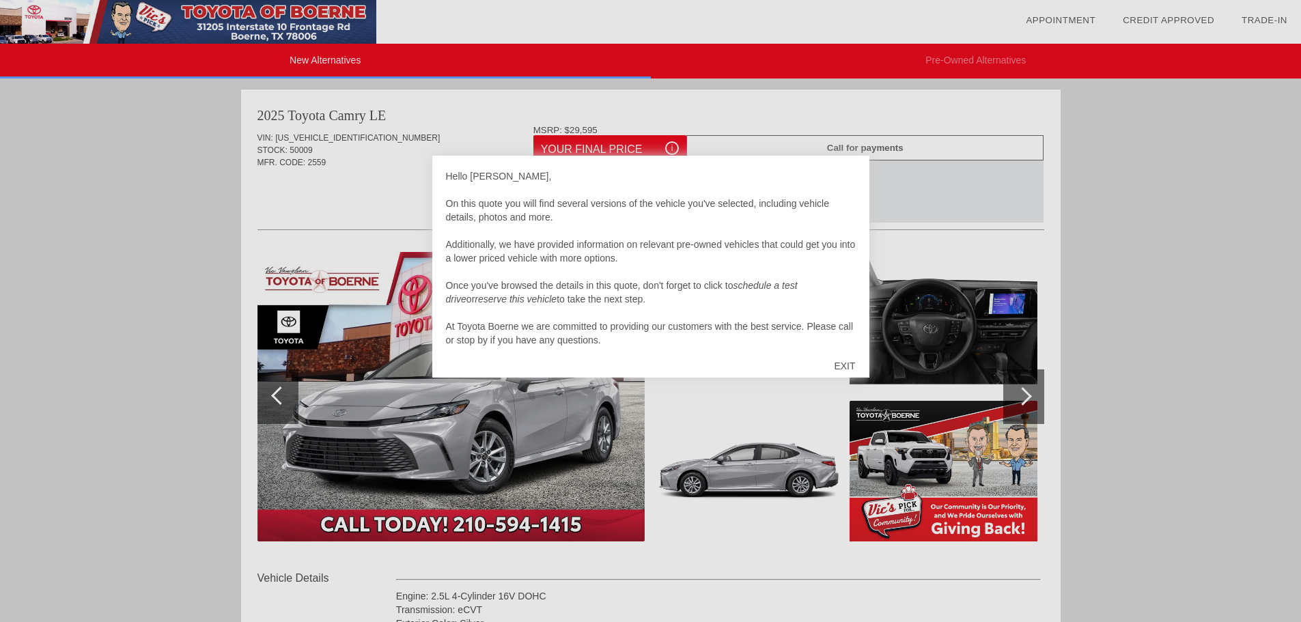
scroll to position [14, 0]
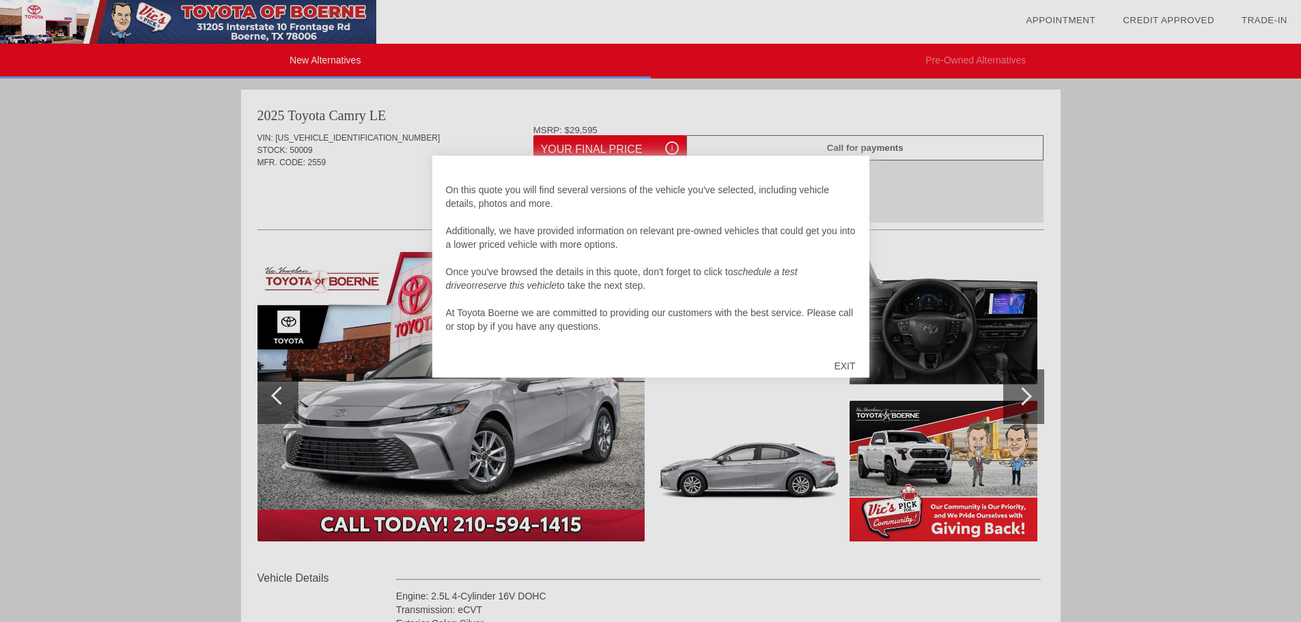
click at [846, 370] on div "EXIT" at bounding box center [844, 366] width 48 height 41
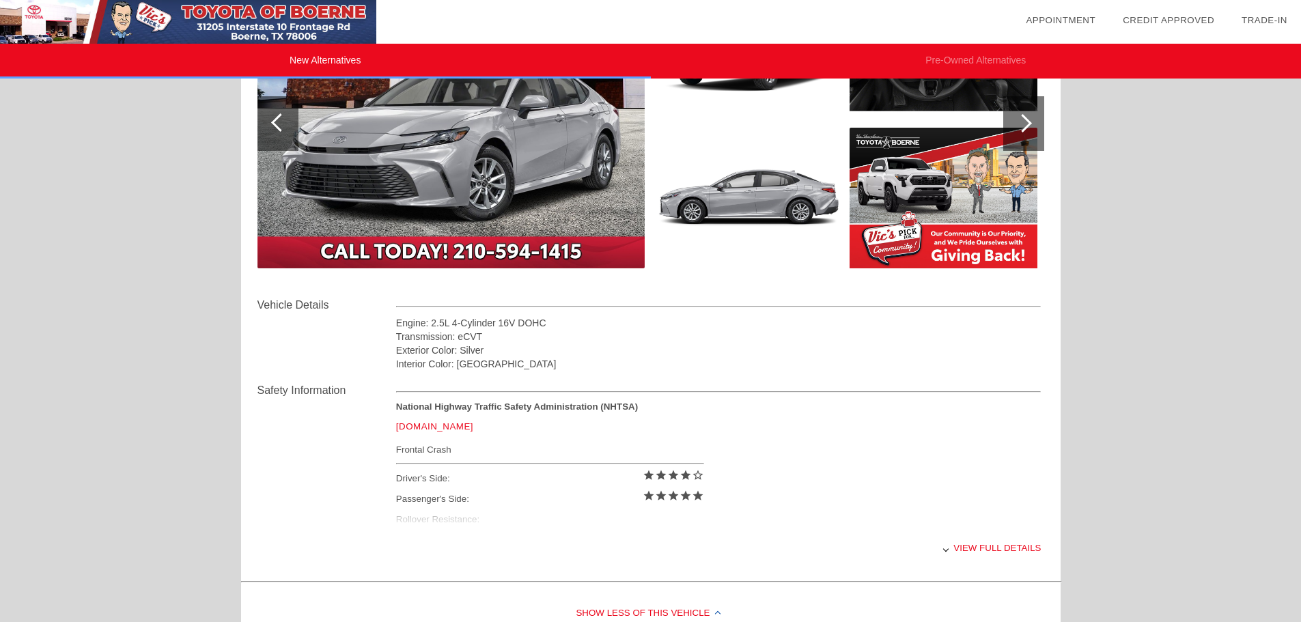
scroll to position [342, 0]
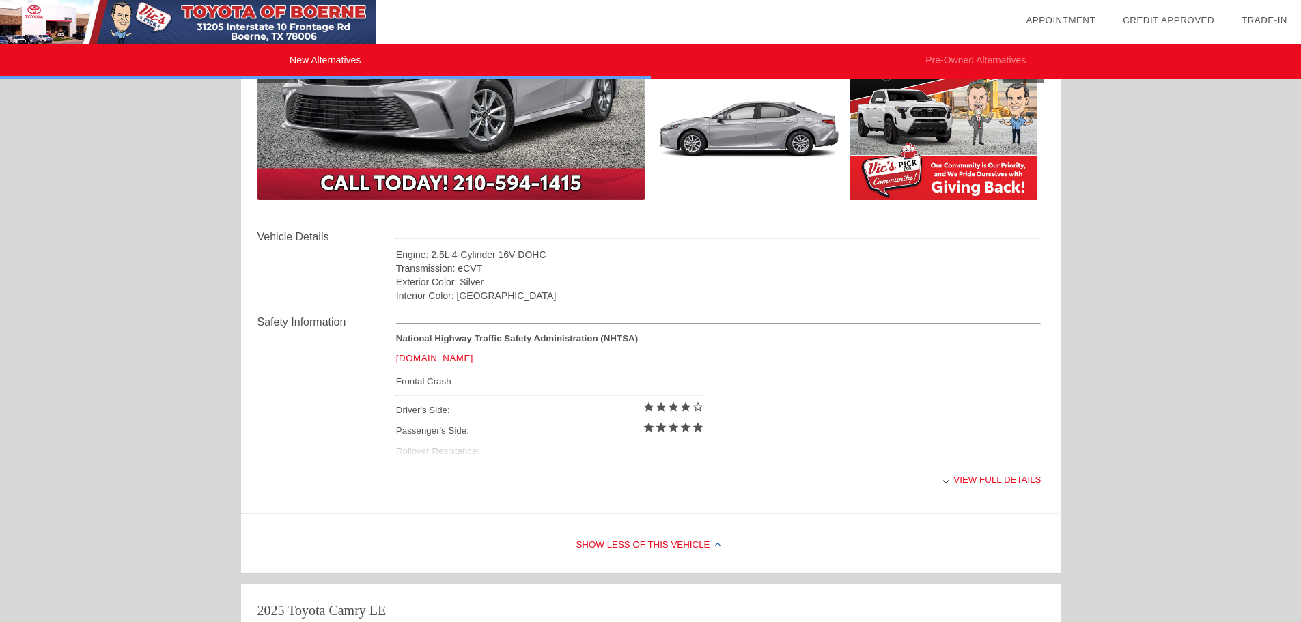
click at [969, 481] on div "View full details" at bounding box center [718, 479] width 645 height 33
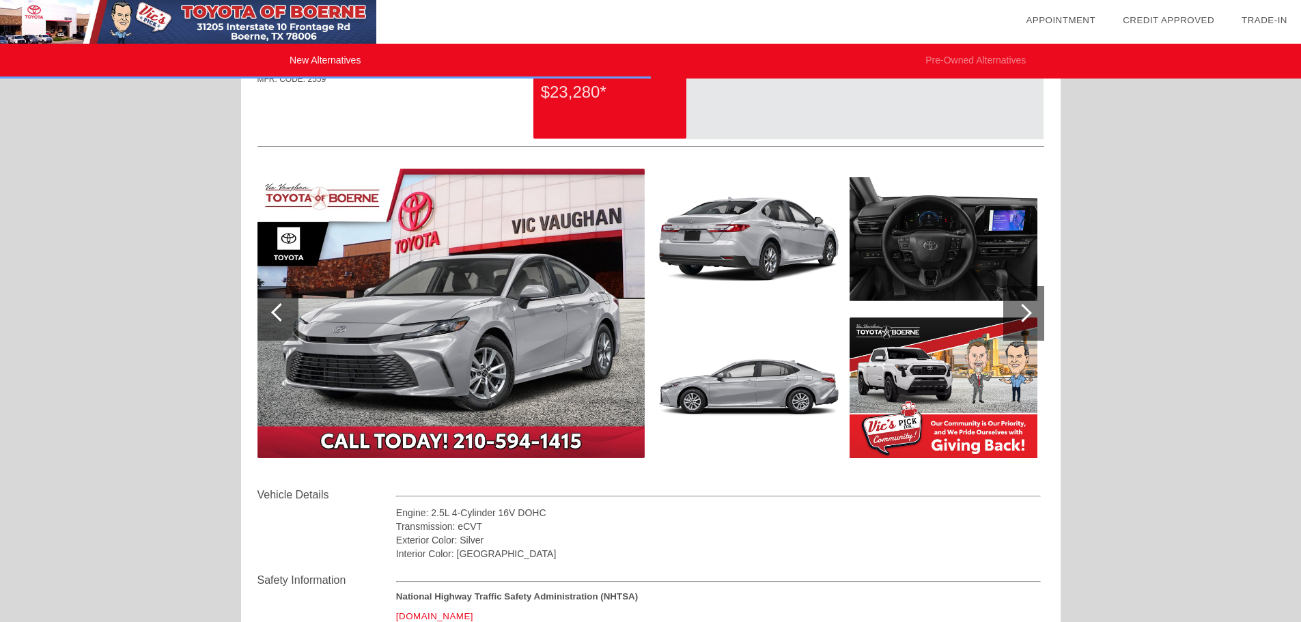
scroll to position [63, 0]
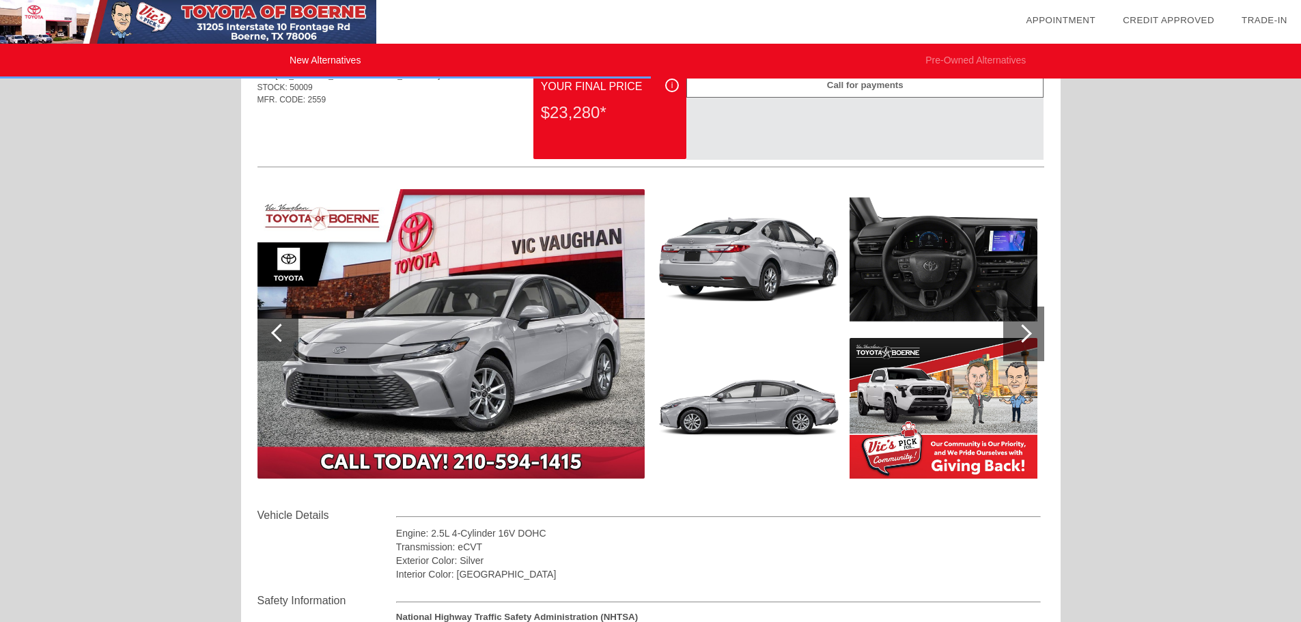
click at [444, 360] on img at bounding box center [451, 334] width 387 height 290
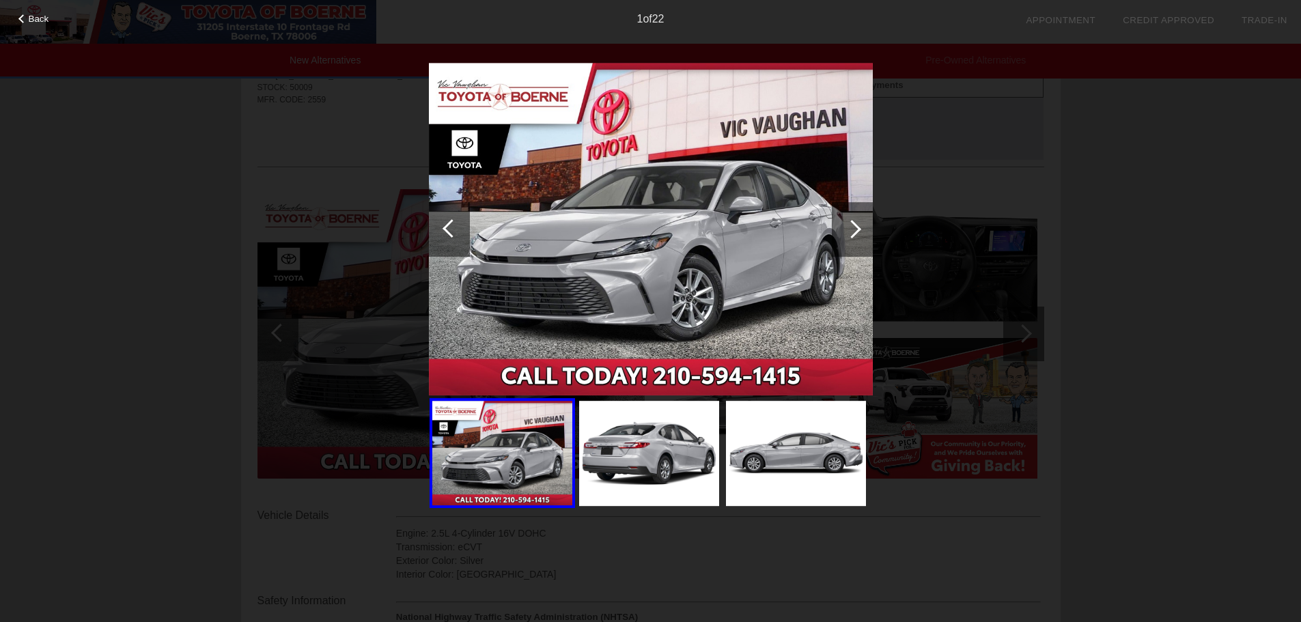
click at [851, 230] on div at bounding box center [852, 229] width 18 height 18
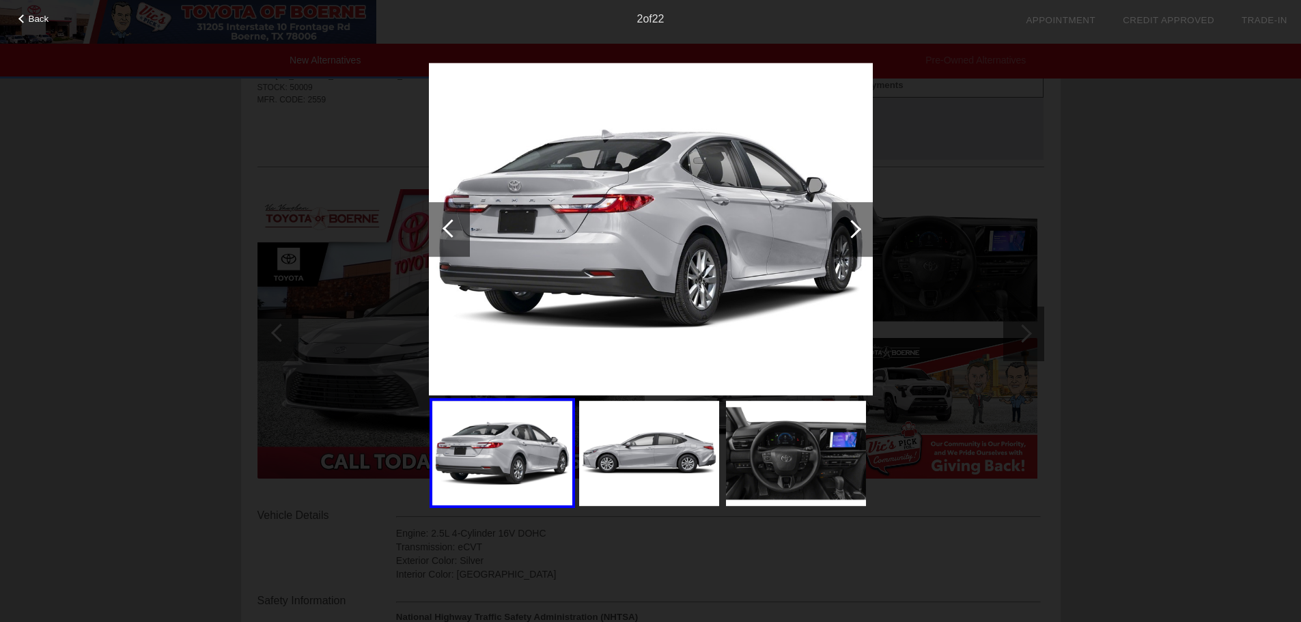
click at [851, 230] on div at bounding box center [852, 229] width 18 height 18
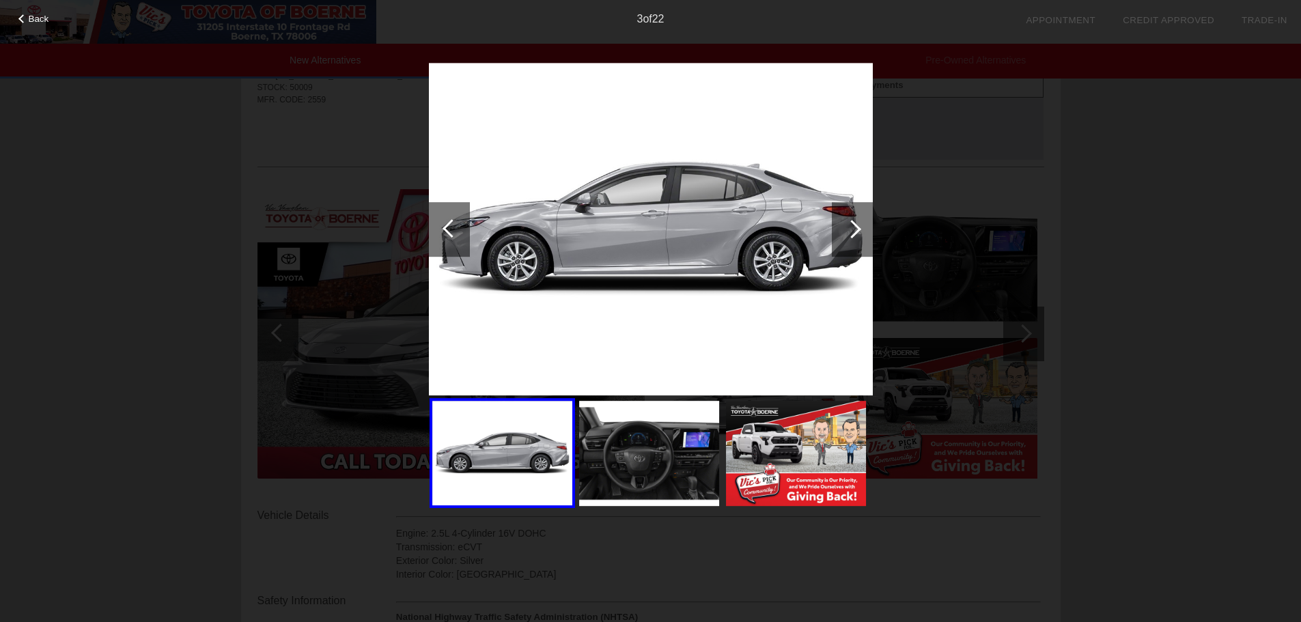
click at [851, 230] on div at bounding box center [852, 229] width 18 height 18
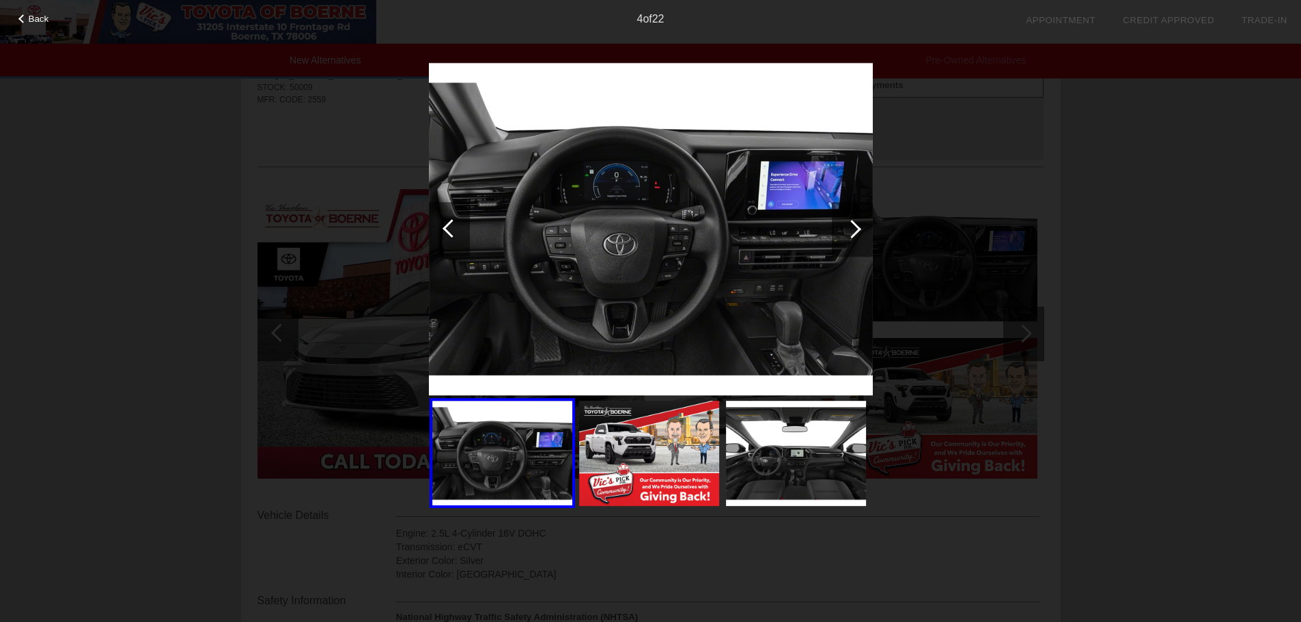
click at [860, 230] on div at bounding box center [852, 229] width 18 height 18
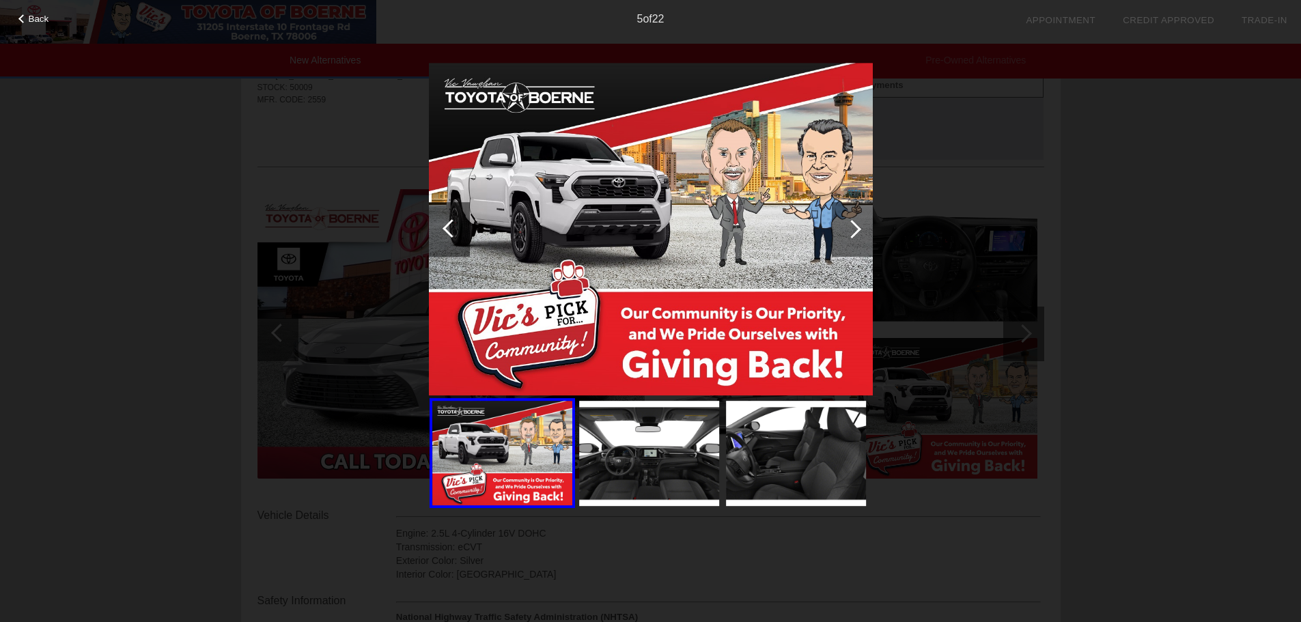
click at [860, 230] on div at bounding box center [852, 229] width 18 height 18
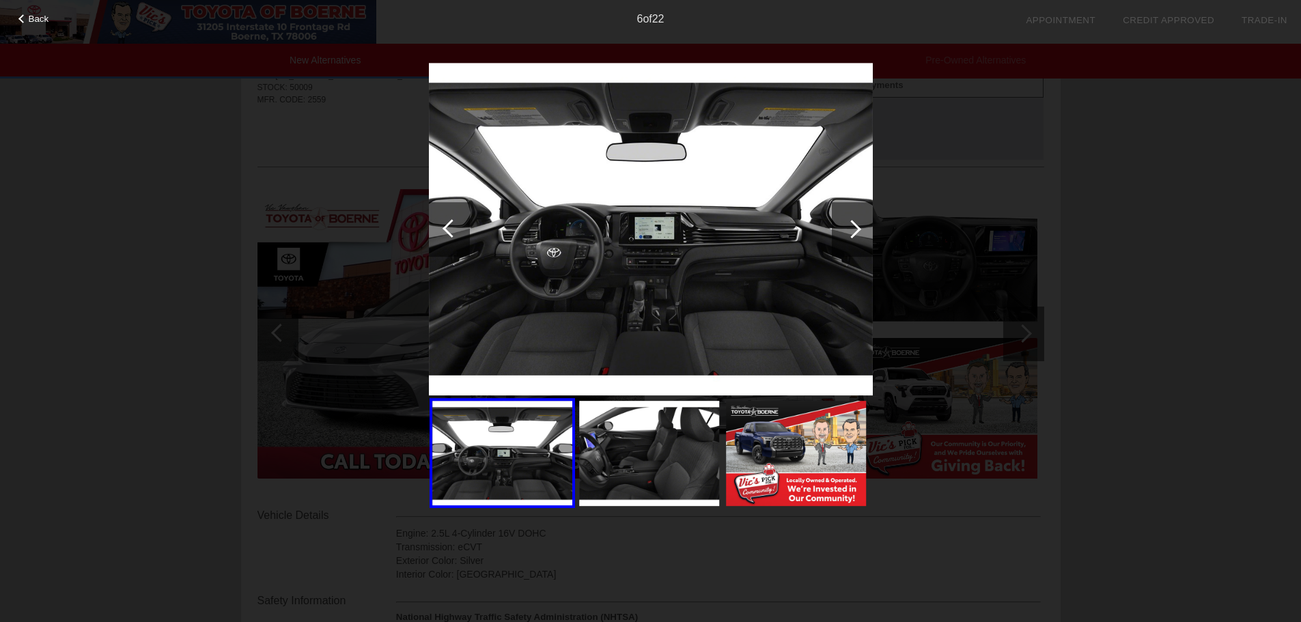
click at [860, 230] on div at bounding box center [852, 229] width 18 height 18
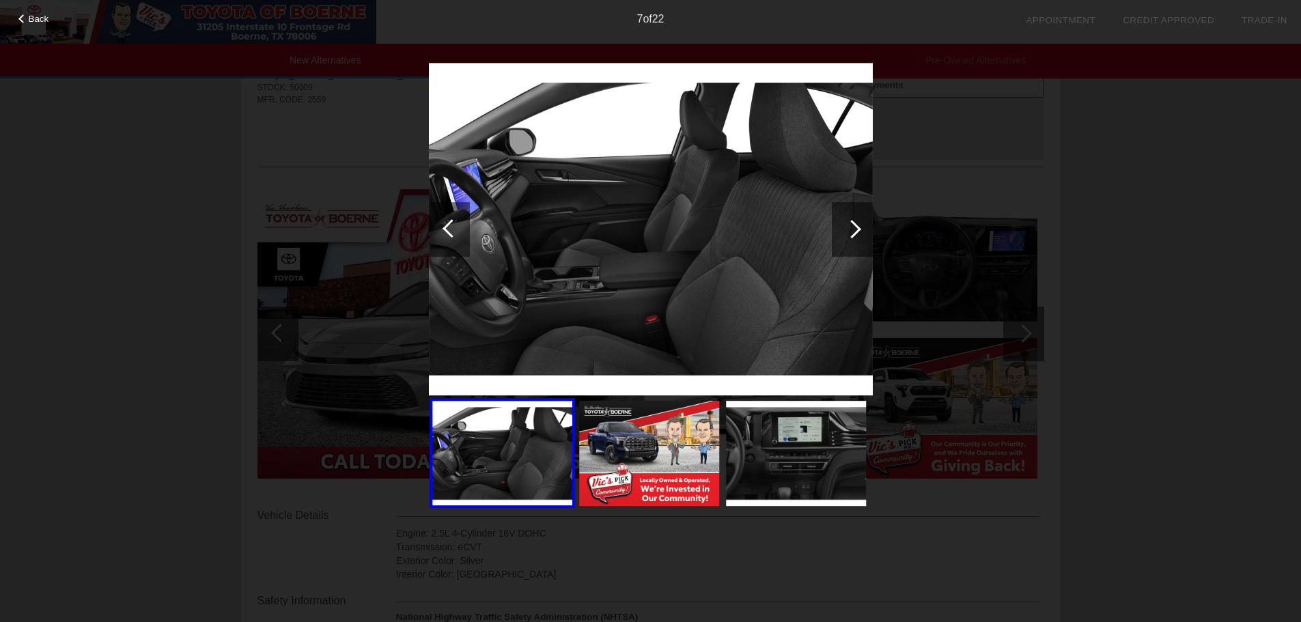
click at [860, 230] on div at bounding box center [852, 229] width 18 height 18
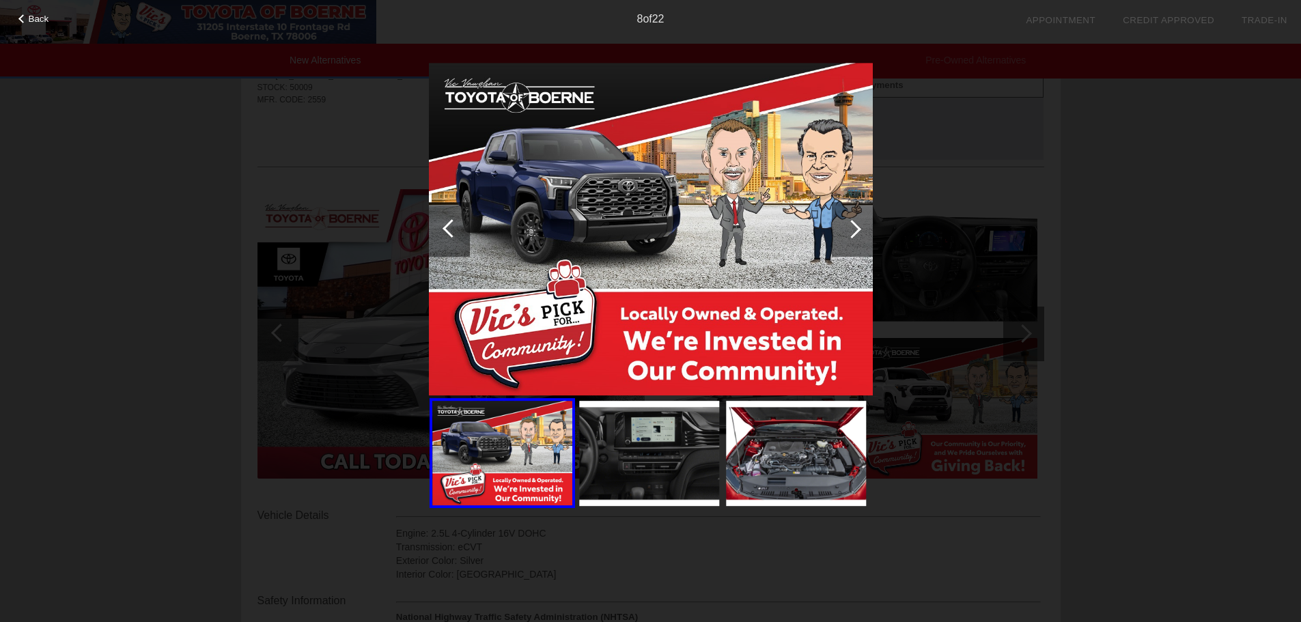
click at [239, 202] on div "Back 8 of 22" at bounding box center [650, 311] width 1301 height 622
click at [33, 17] on span "Back" at bounding box center [39, 19] width 20 height 10
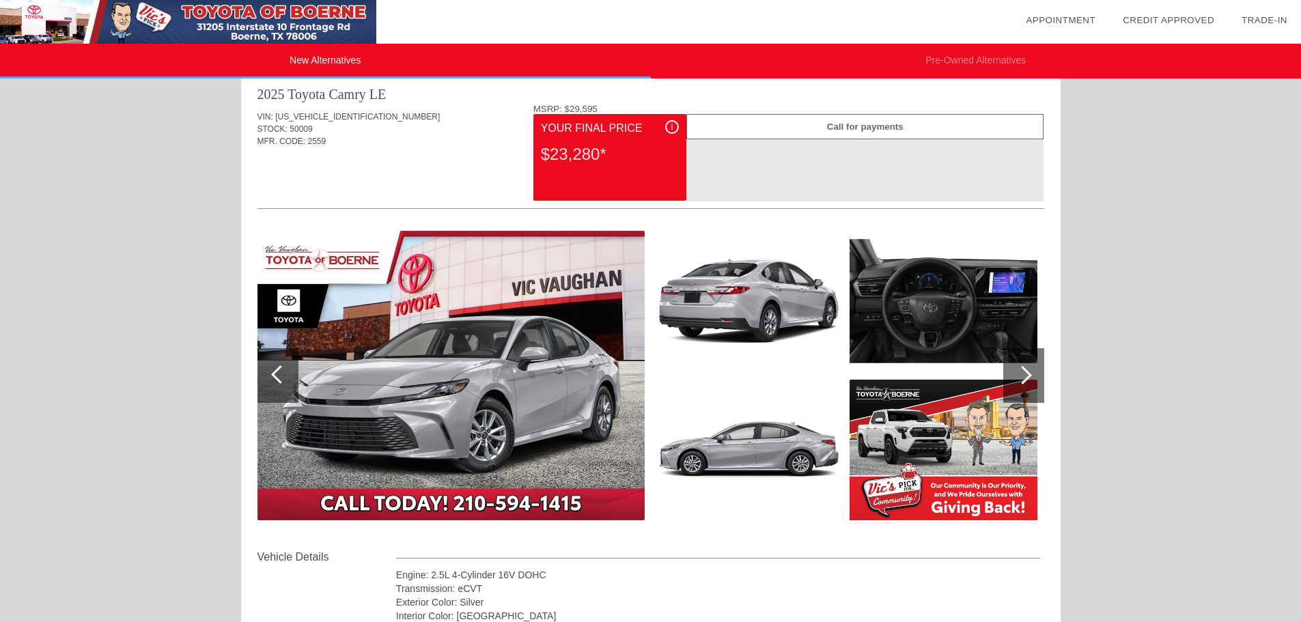
scroll to position [0, 0]
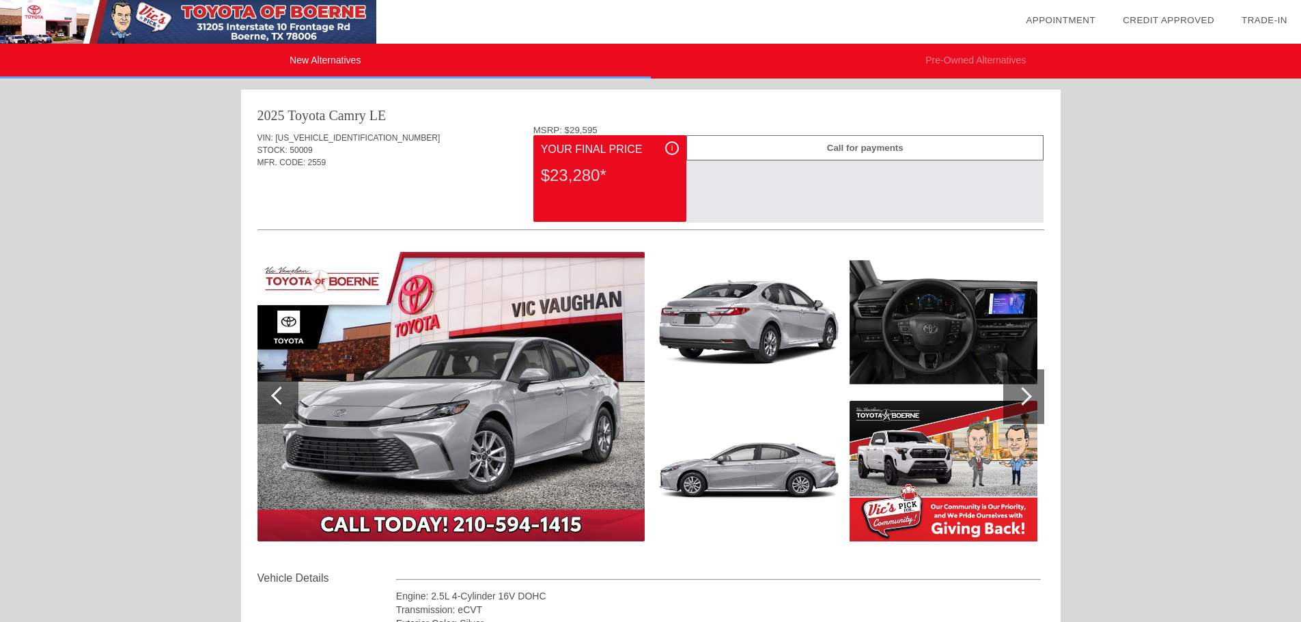
click at [669, 148] on div "i" at bounding box center [672, 148] width 14 height 14
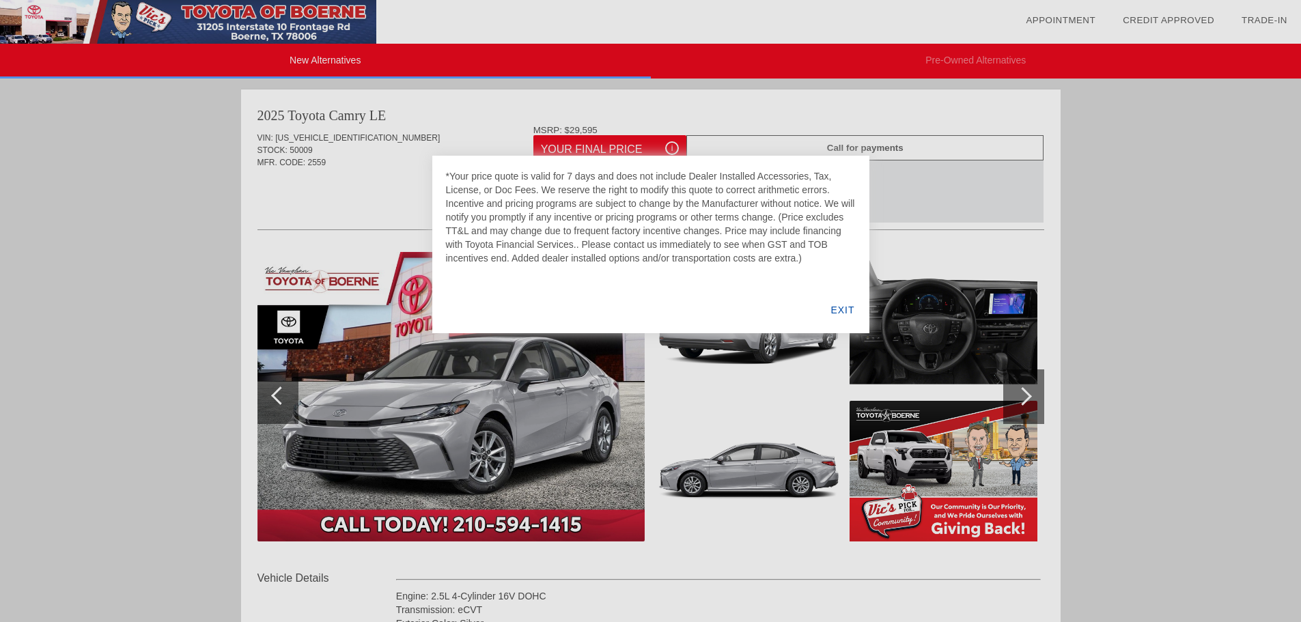
click at [845, 308] on div "EXIT" at bounding box center [842, 310] width 53 height 46
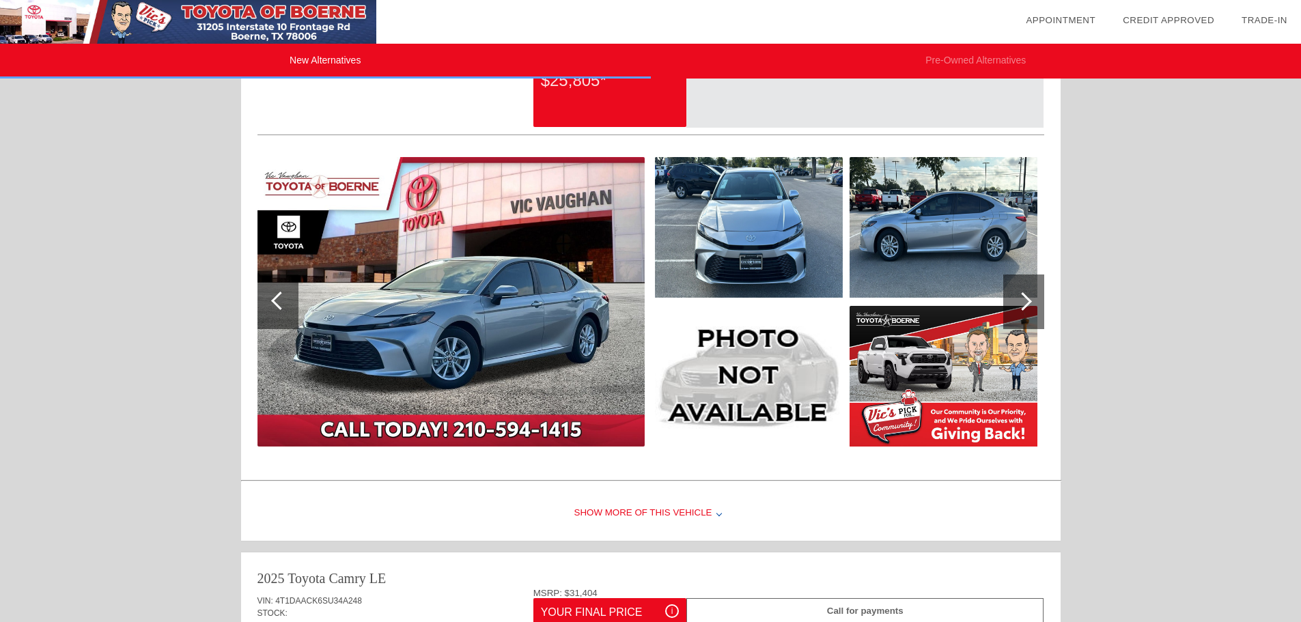
scroll to position [956, 0]
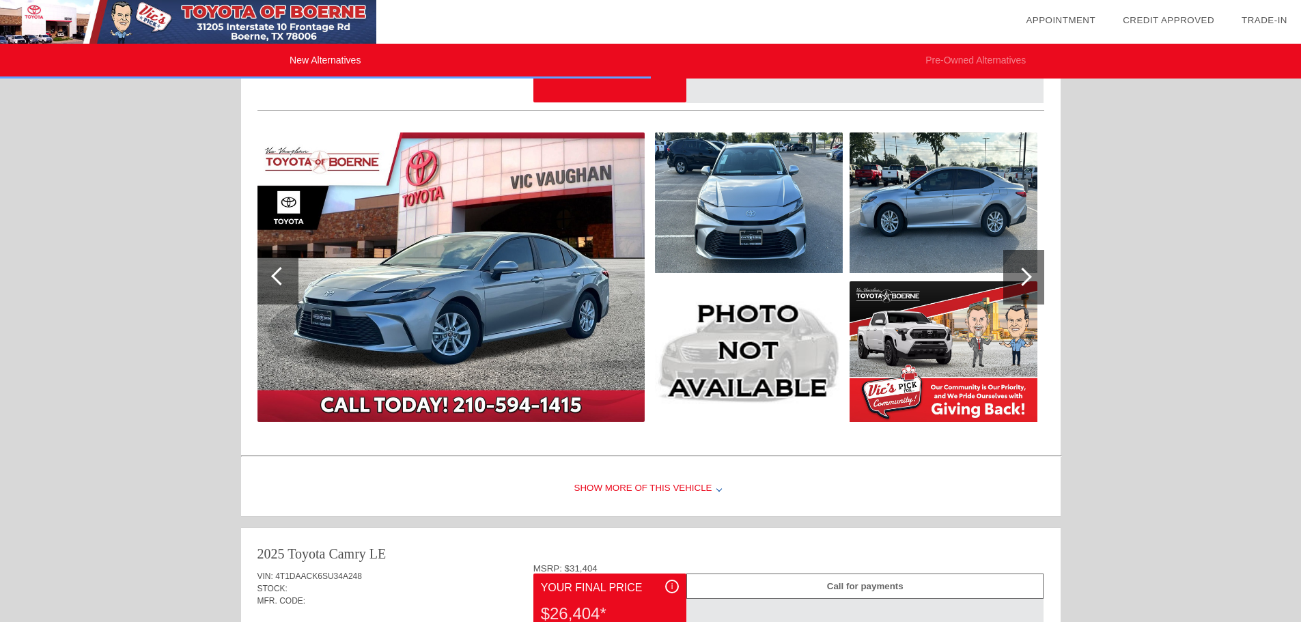
click at [663, 488] on div "Show More of this Vehicle" at bounding box center [651, 489] width 820 height 55
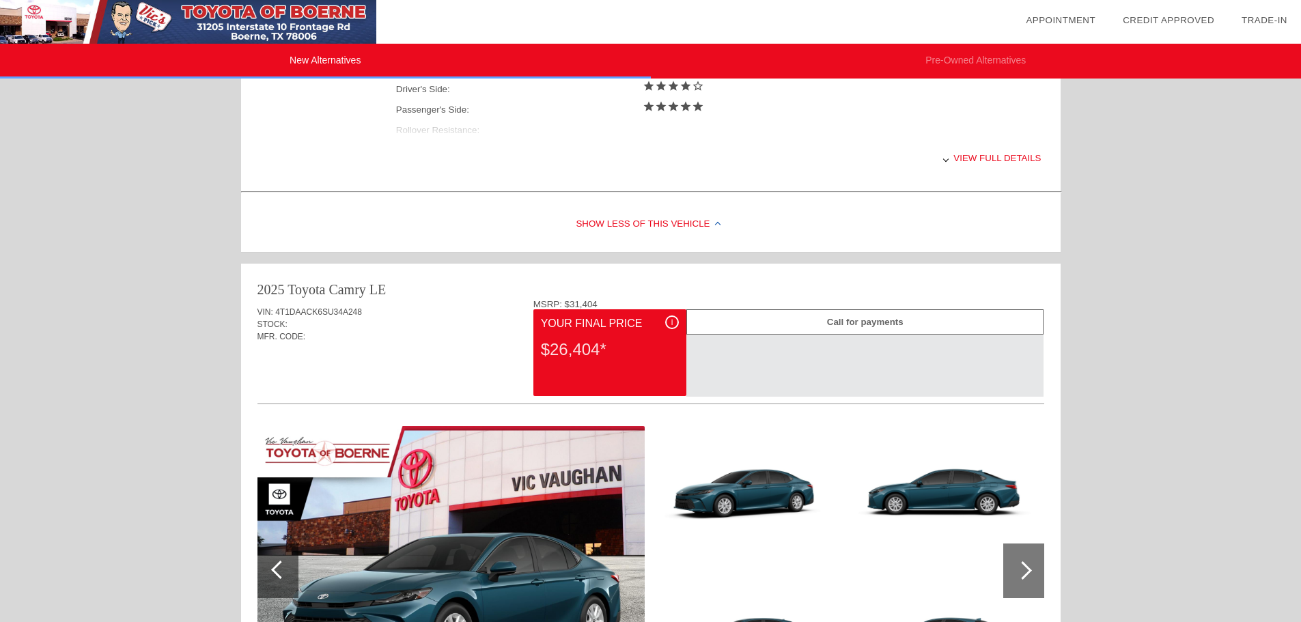
scroll to position [1503, 0]
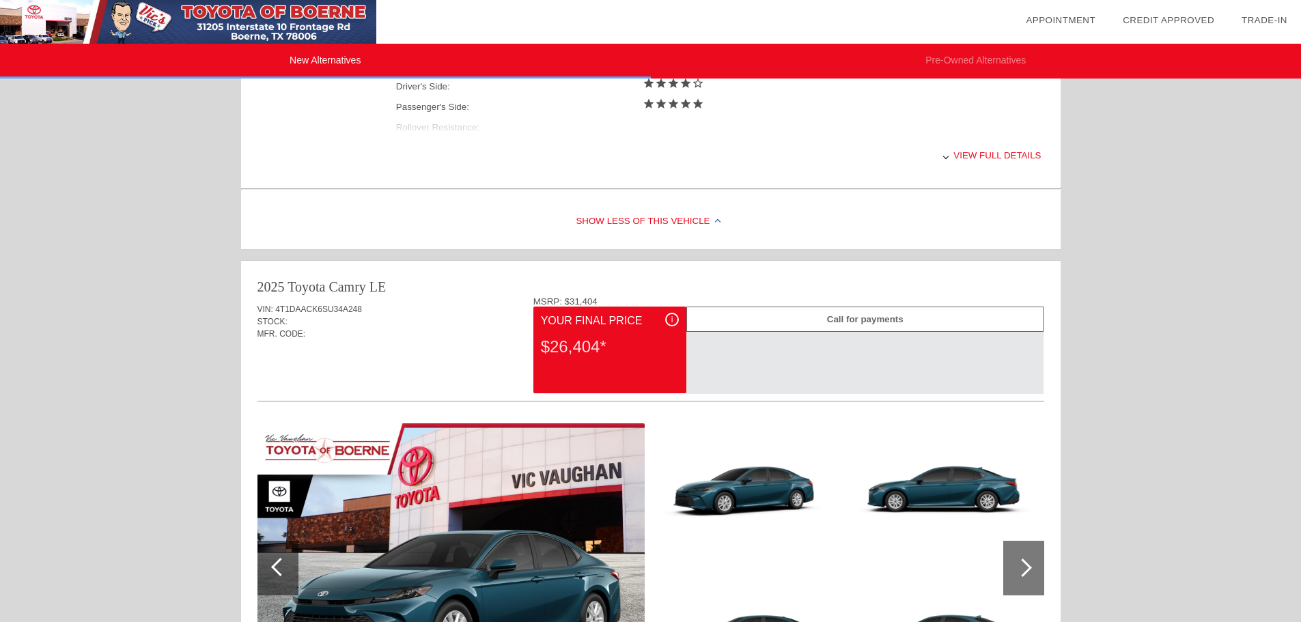
click at [673, 317] on div "i" at bounding box center [672, 320] width 14 height 14
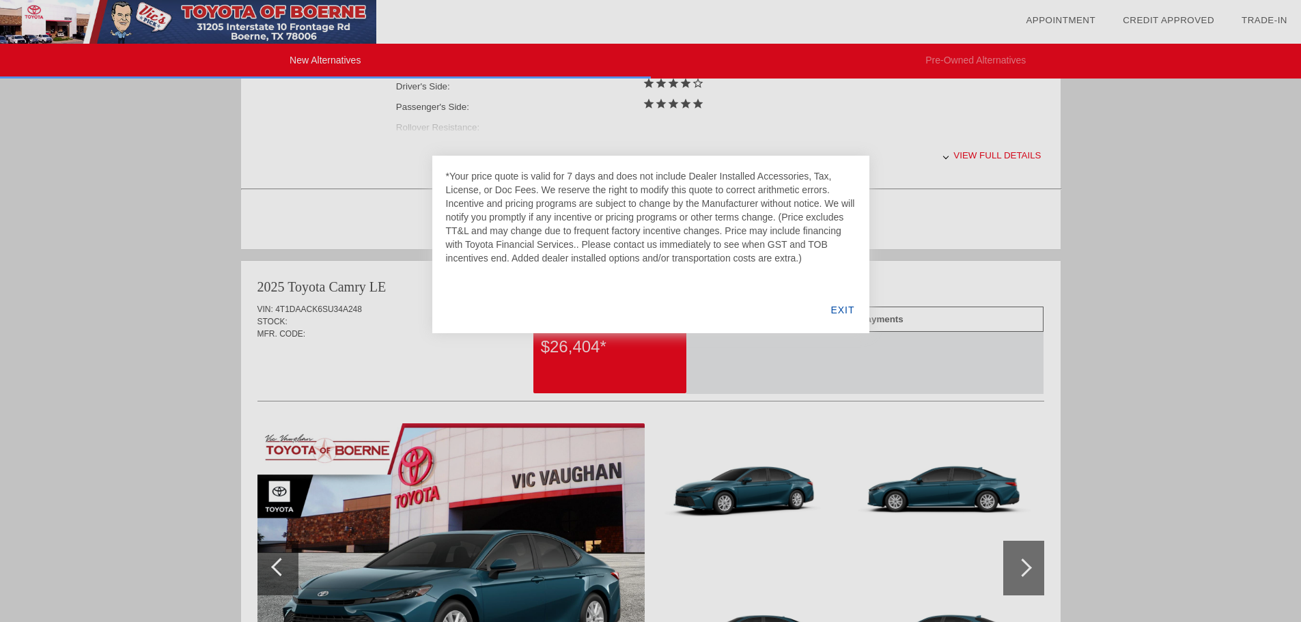
click at [836, 308] on div "EXIT" at bounding box center [842, 310] width 53 height 46
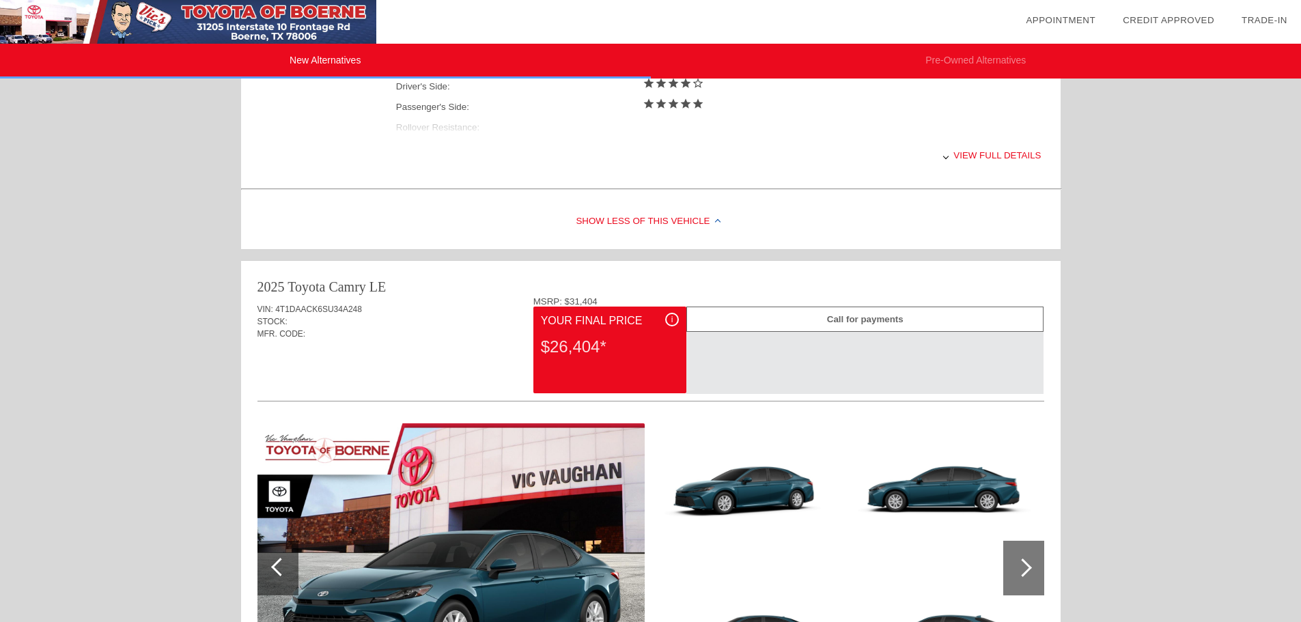
click at [864, 372] on div "Call for payments Click here for details on financing Start Your Deal Now" at bounding box center [864, 350] width 357 height 87
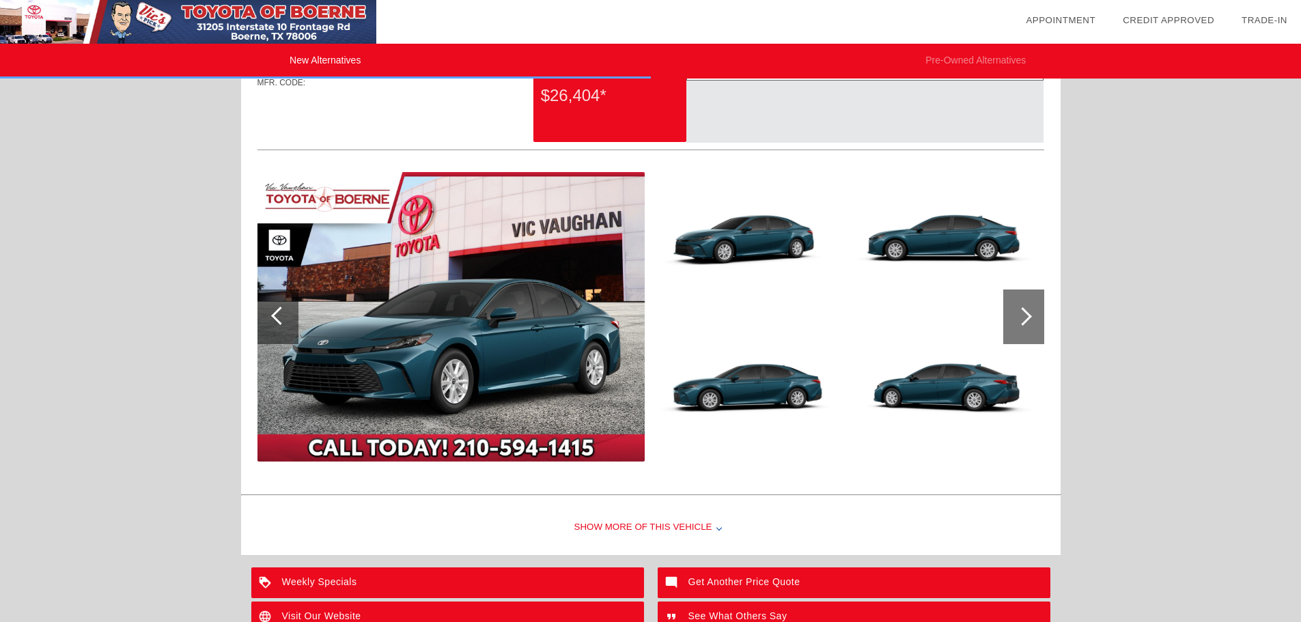
scroll to position [1776, 0]
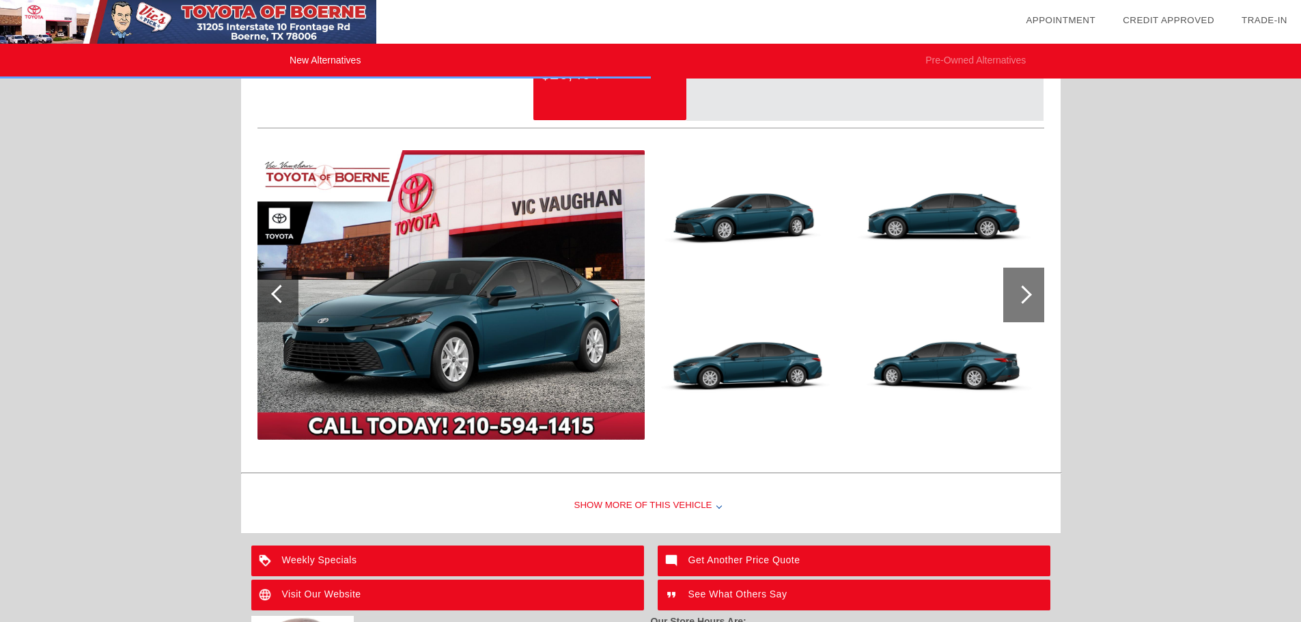
click at [651, 508] on div "Show More of this Vehicle" at bounding box center [651, 506] width 820 height 55
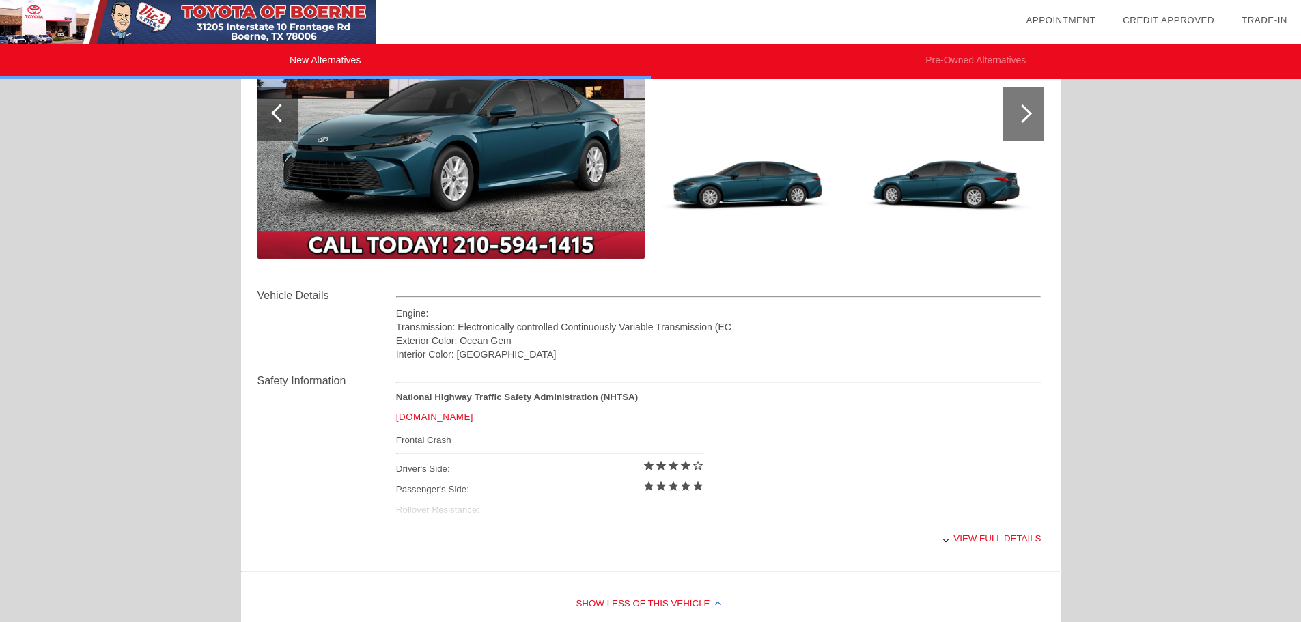
scroll to position [1981, 0]
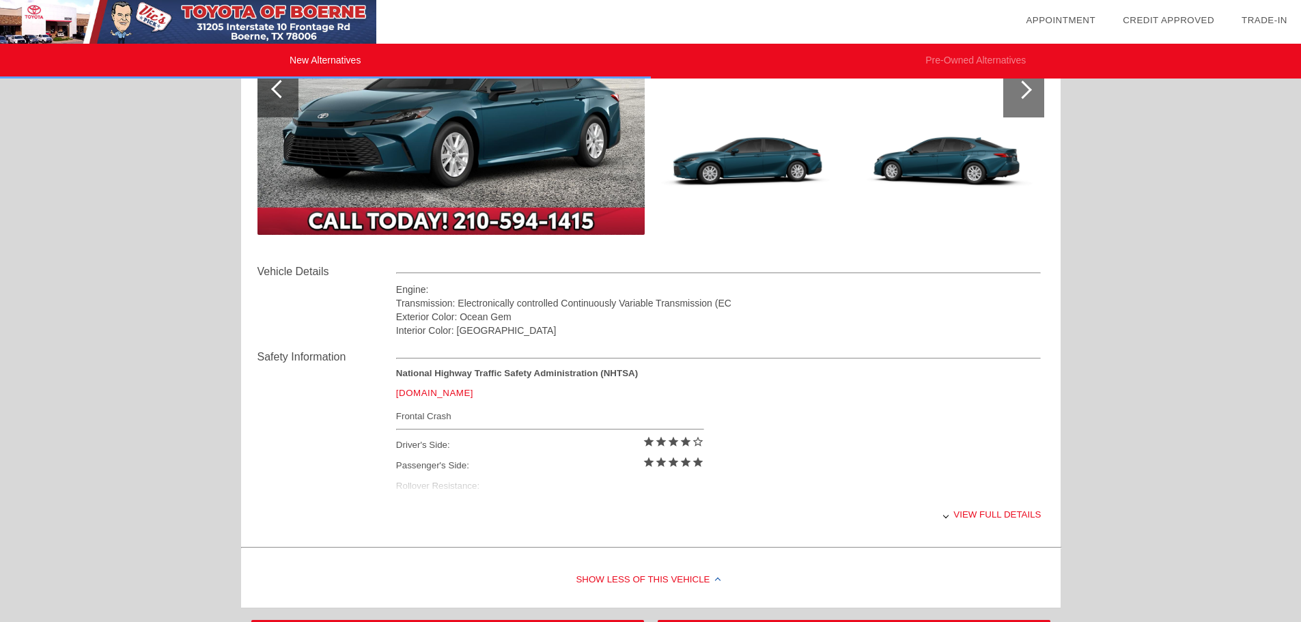
click at [992, 510] on div "View full details" at bounding box center [718, 514] width 645 height 33
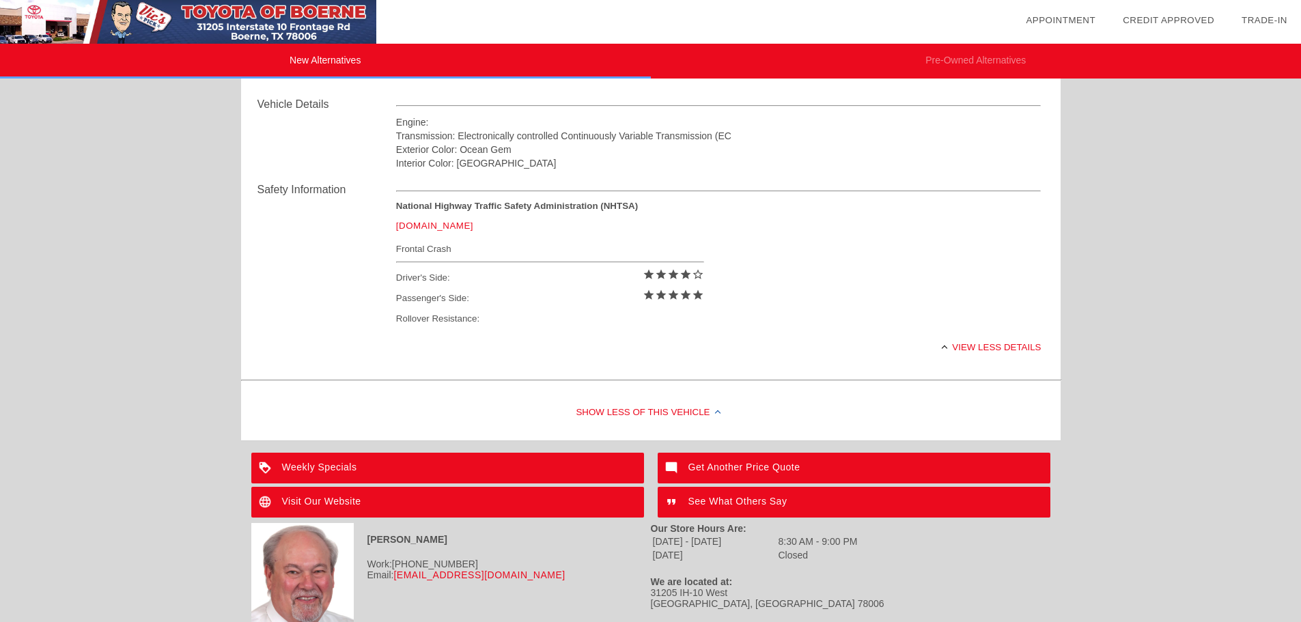
scroll to position [2124, 0]
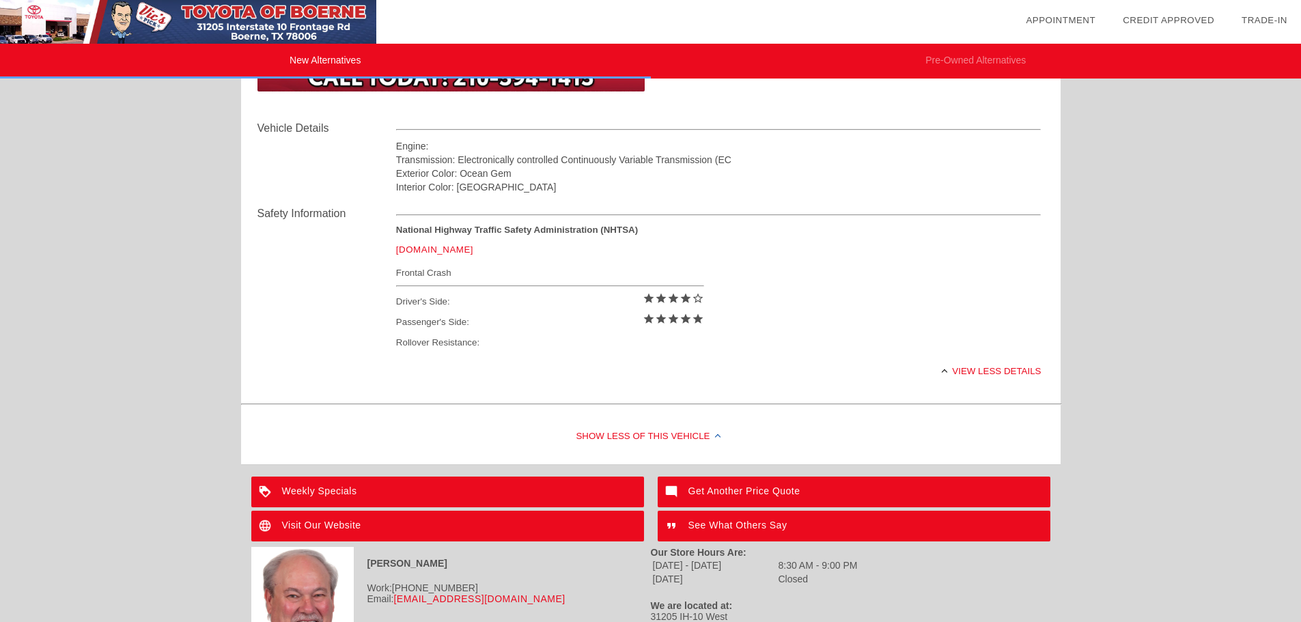
click at [314, 494] on div "Weekly Specials" at bounding box center [447, 492] width 393 height 31
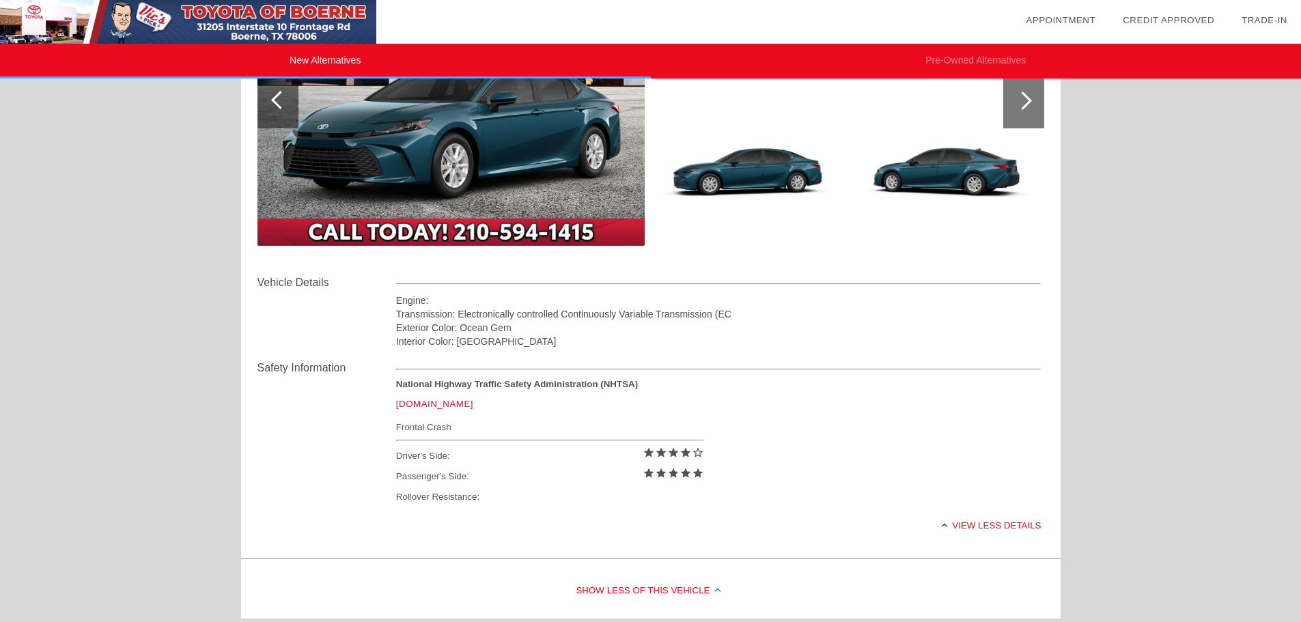
scroll to position [1919, 0]
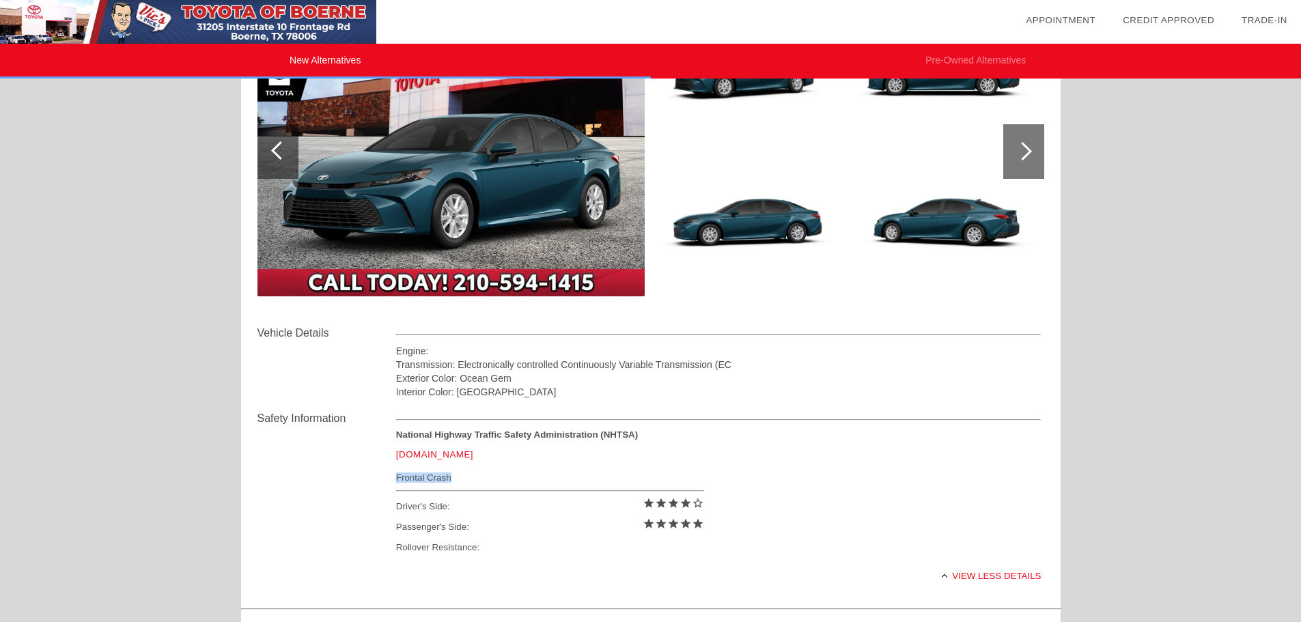
drag, startPoint x: 460, startPoint y: 475, endPoint x: 398, endPoint y: 472, distance: 62.2
click at [398, 472] on div "Frontal Crash" at bounding box center [550, 477] width 308 height 17
copy div "Frontal Crash"
